Goal: Check status: Check status

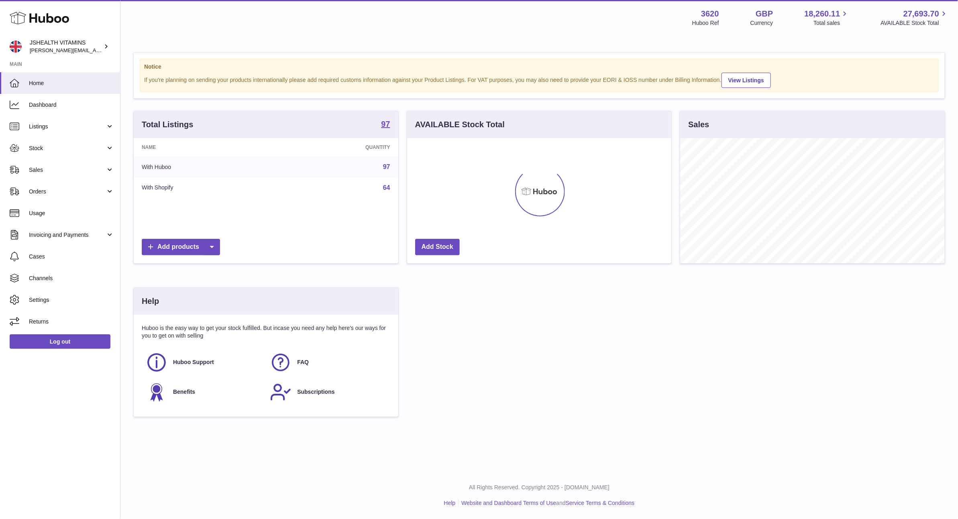
scroll to position [125, 264]
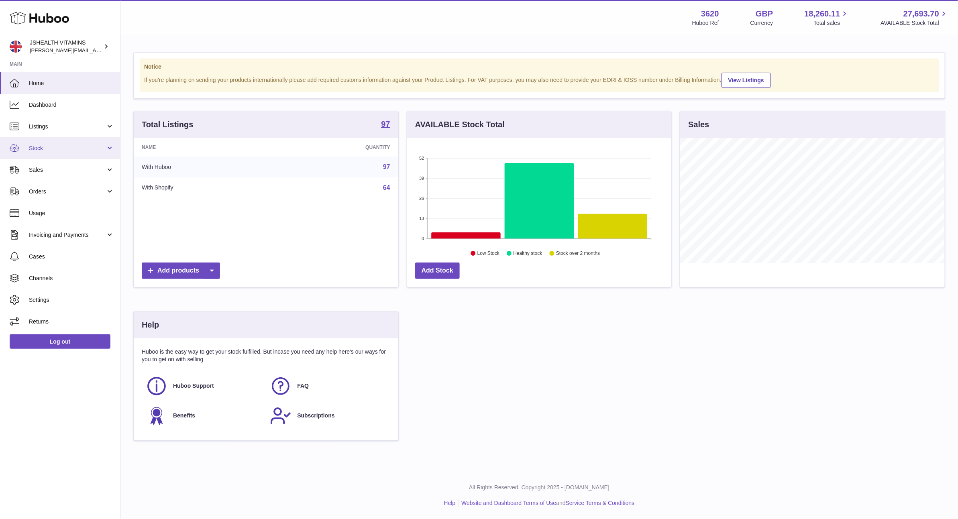
click at [64, 142] on link "Stock" at bounding box center [60, 148] width 120 height 22
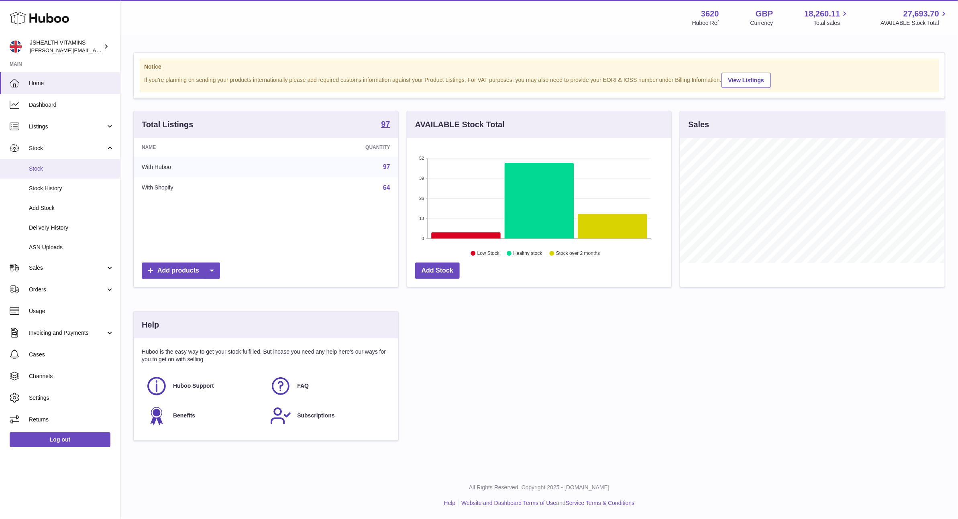
click at [59, 165] on span "Stock" at bounding box center [71, 169] width 85 height 8
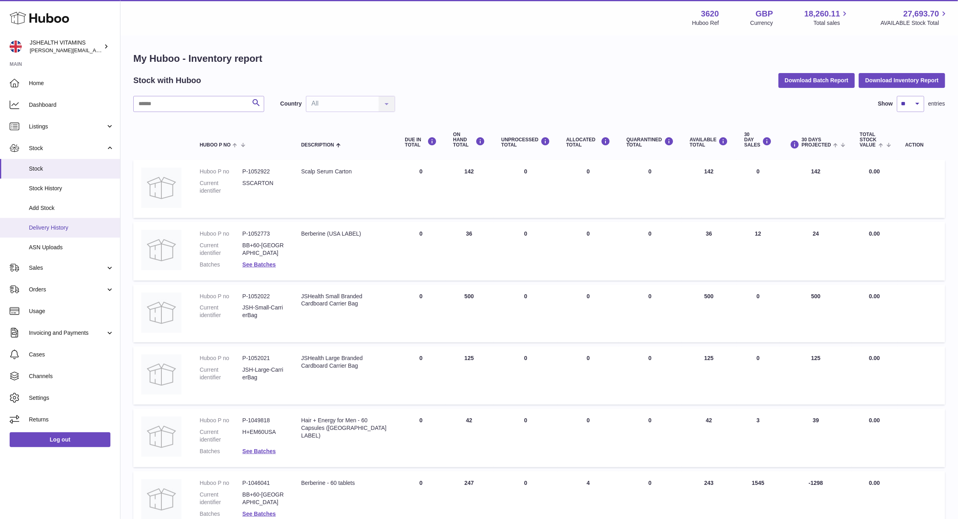
click at [84, 232] on link "Delivery History" at bounding box center [60, 228] width 120 height 20
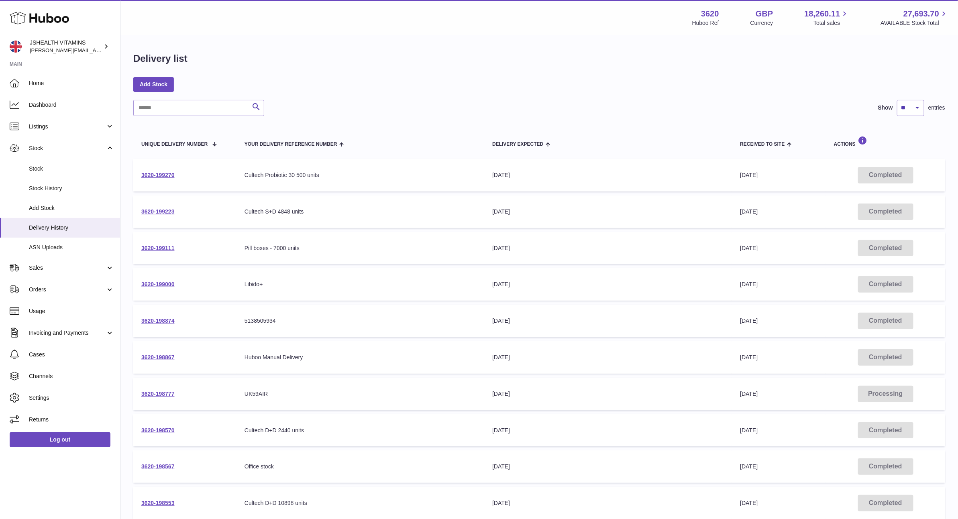
click at [154, 170] on td "3620-199270" at bounding box center [184, 175] width 103 height 33
click at [154, 176] on link "3620-199270" at bounding box center [157, 175] width 33 height 6
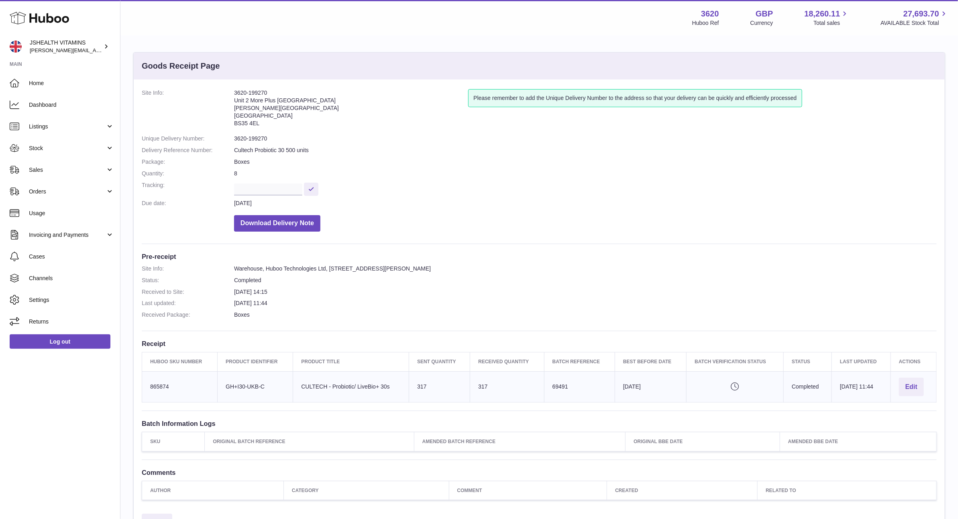
click at [721, 387] on icon "Pending verification" at bounding box center [735, 387] width 81 height 8
drag, startPoint x: 474, startPoint y: 282, endPoint x: 536, endPoint y: 250, distance: 69.8
click at [474, 282] on dd "Completed" at bounding box center [585, 281] width 703 height 8
click at [254, 90] on address "3620-199270 Unit 2 More Plus Central Park Hudson Ave Severn Beach BS35 4EL" at bounding box center [351, 110] width 234 height 42
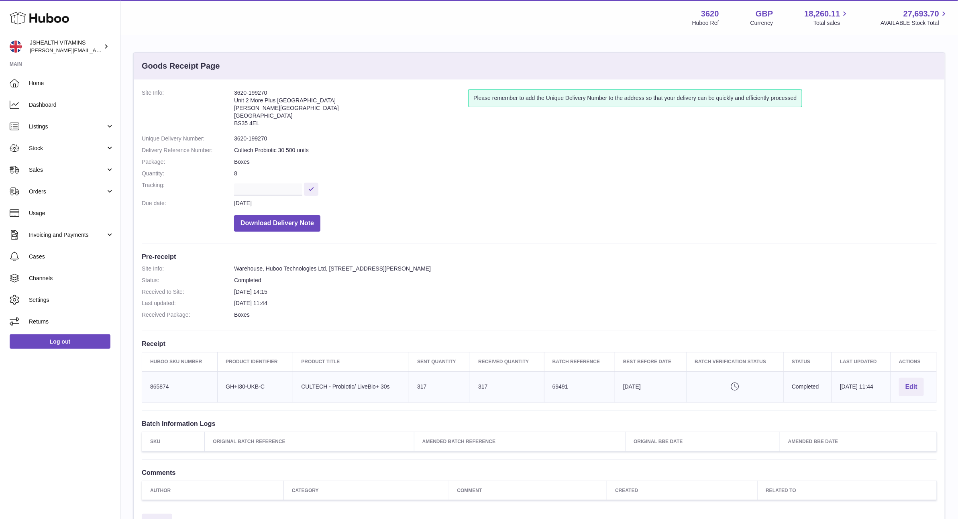
click at [254, 90] on address "3620-199270 Unit 2 More Plus Central Park Hudson Ave Severn Beach BS35 4EL" at bounding box center [351, 110] width 234 height 42
copy address "3620-199270"
click at [257, 96] on address "3620-199270 Unit 2 More Plus Central Park Hudson Ave Severn Beach BS35 4EL" at bounding box center [351, 110] width 234 height 42
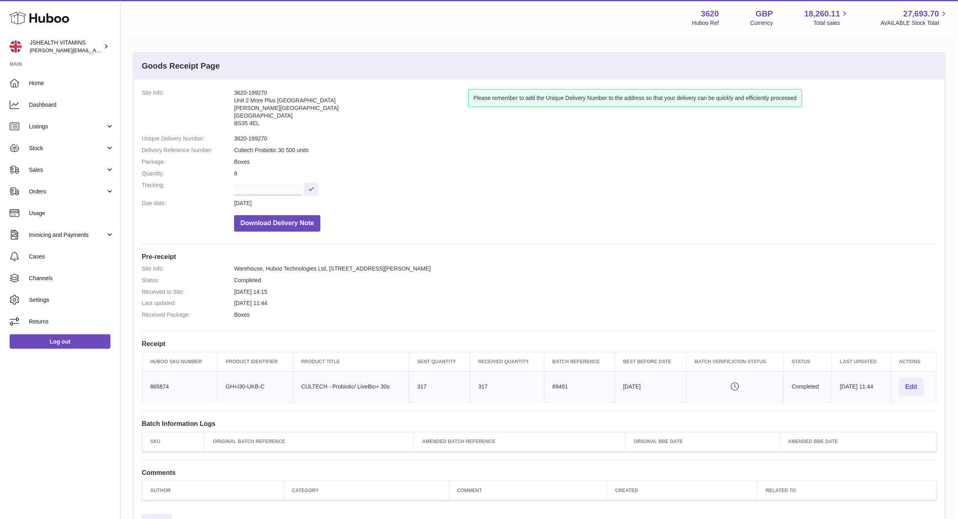
click at [257, 96] on address "3620-199270 Unit 2 More Plus Central Park Hudson Ave Severn Beach BS35 4EL" at bounding box center [351, 110] width 234 height 42
click at [264, 295] on dl "Site Info: Warehouse, Huboo Technologies Ltd, Unit 2, More Plus Central Park, H…" at bounding box center [539, 294] width 795 height 58
click at [622, 389] on td "Best Before Date 2027-06-30" at bounding box center [650, 386] width 71 height 31
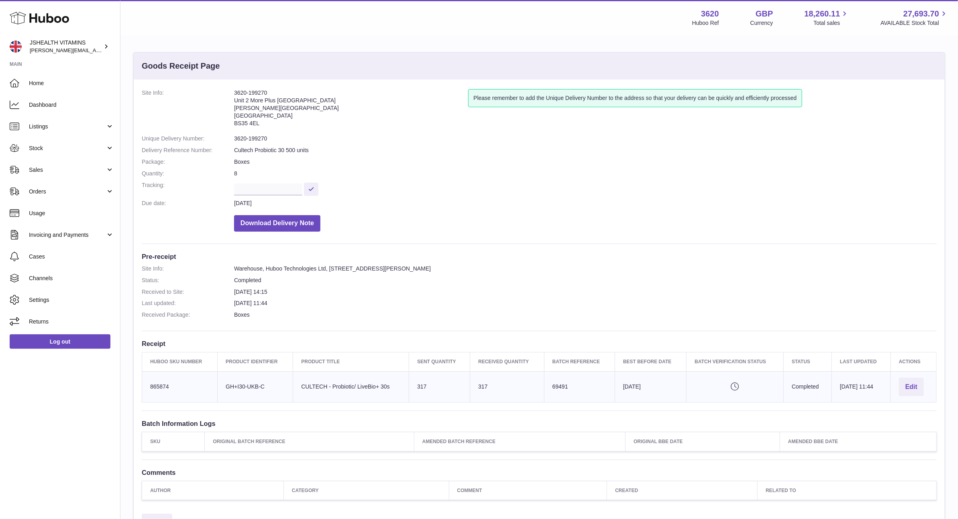
click at [622, 389] on td "Best Before Date 2027-06-30" at bounding box center [650, 386] width 71 height 31
copy tr "2027-06-30 Pending verification"
